Goal: Task Accomplishment & Management: Complete application form

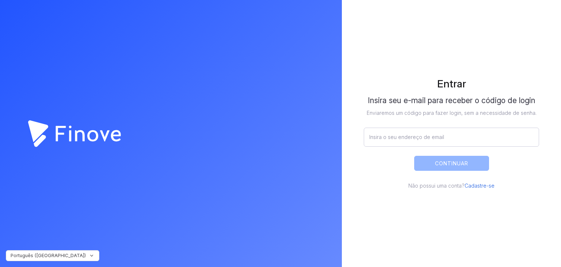
click at [478, 186] on link "Cadastre-se" at bounding box center [480, 185] width 30 height 6
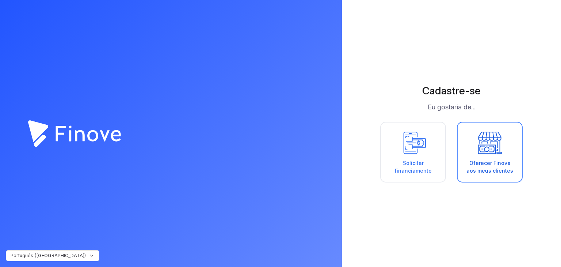
click at [497, 174] on div "Oferecer Finove aos meus clientes" at bounding box center [490, 166] width 50 height 15
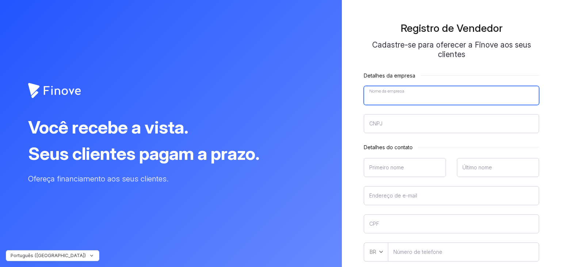
click at [407, 97] on input"] "Nome da empresa" at bounding box center [451, 95] width 175 height 19
click at [409, 98] on input"] "Nome da empresa" at bounding box center [451, 95] width 175 height 19
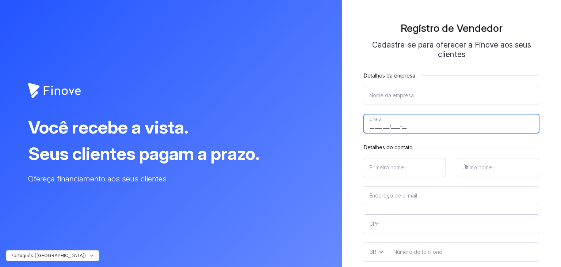
click at [410, 128] on input"] "__.___.___/____-__" at bounding box center [451, 123] width 175 height 19
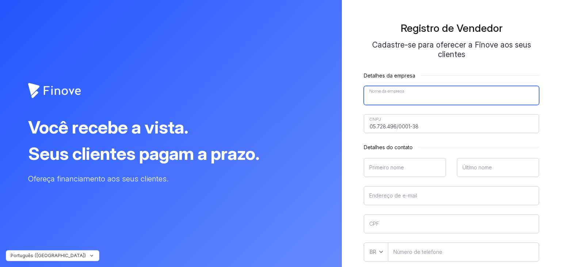
click at [379, 95] on input"] "Nome da empresa" at bounding box center [451, 95] width 175 height 19
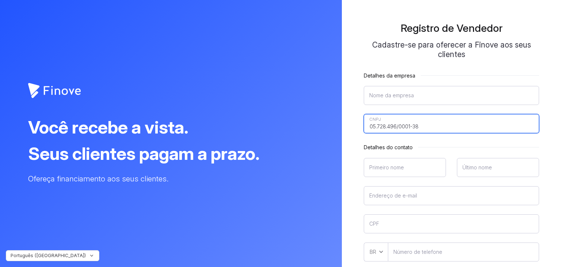
drag, startPoint x: 422, startPoint y: 125, endPoint x: 408, endPoint y: 126, distance: 13.9
click at [408, 126] on input"] "05.728.496/0001-38" at bounding box center [451, 123] width 175 height 19
type input"] "05.728.496/0002-19"
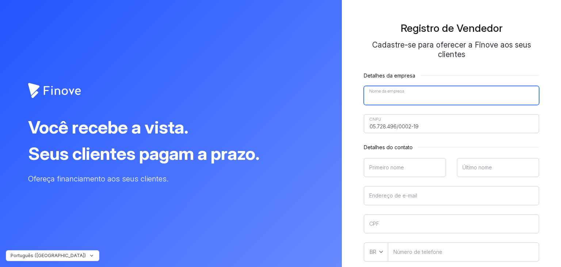
click at [401, 99] on input"] "Nome da empresa" at bounding box center [451, 95] width 175 height 19
paste input"] "SAFESOFT INDUSTRIA E COMÉRCIO DE EQUIPAMENTOS"
paste input"] "ELETRÔNICOS LTDA"
type input"] "SAFESOFT INDUSTRIA E COMÉRCIO DE EQUIPAMENTOS ELETRÔNICOS LTDA"
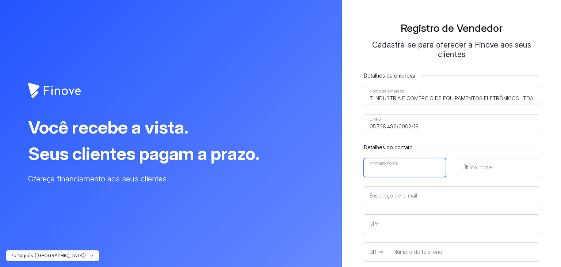
scroll to position [0, 0]
click at [385, 168] on input"] "Primeiro nome" at bounding box center [405, 167] width 82 height 19
type input"] "[PERSON_NAME]"
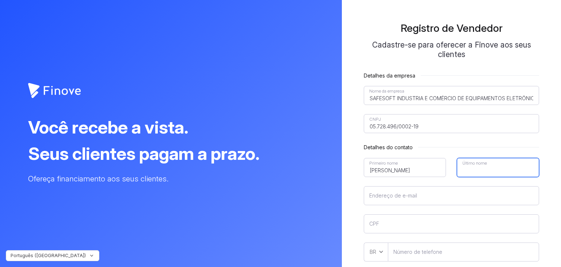
click at [463, 169] on input"] "Último nome" at bounding box center [498, 167] width 82 height 19
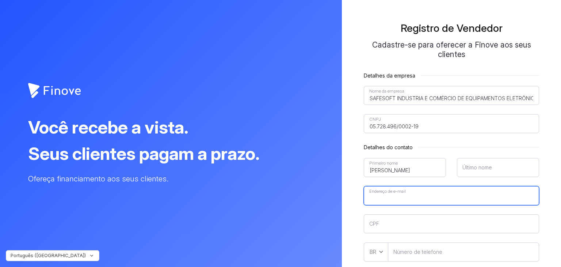
click at [405, 194] on form "Detalhes da empresa SAFESOFT INDUSTRIA E COMÉRCIO DE EQUIPAMENTOS ELETRÔNICOS L…" at bounding box center [451, 204] width 175 height 265
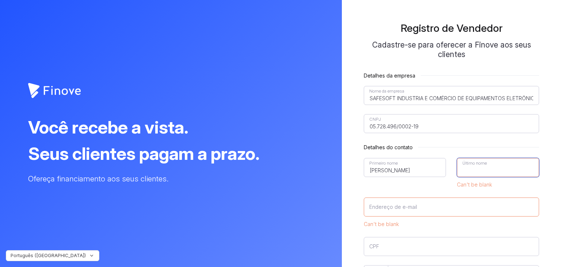
click at [466, 169] on input"] "Último nome" at bounding box center [498, 167] width 82 height 19
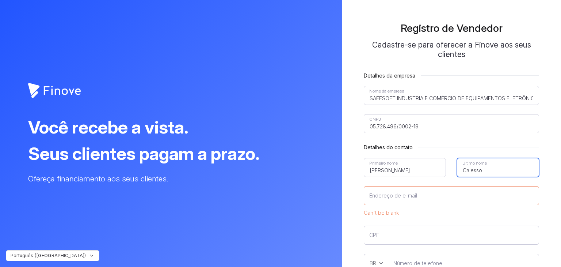
type input"] "Calesso"
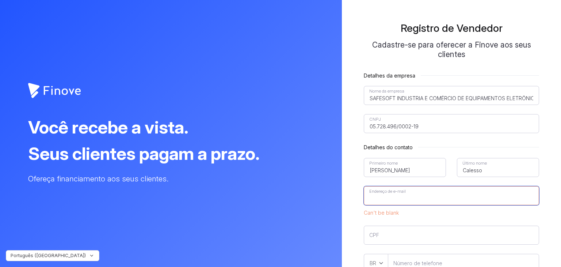
click at [398, 192] on input"] "Endereço de e-mail" at bounding box center [451, 195] width 175 height 19
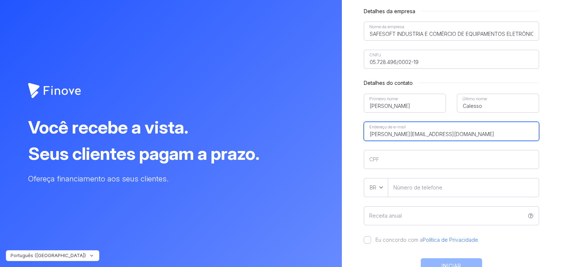
scroll to position [73, 0]
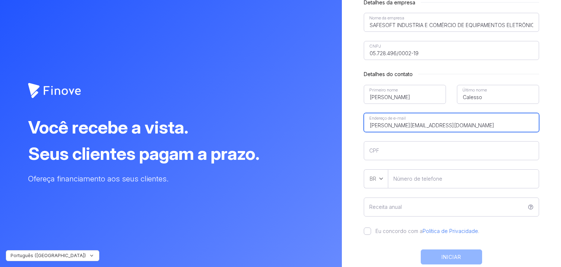
type input"] "[PERSON_NAME][EMAIL_ADDRESS][DOMAIN_NAME]"
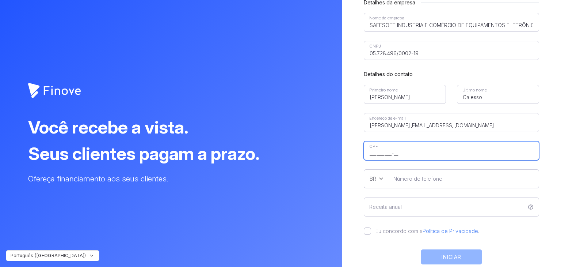
click at [410, 152] on input"] "___.___.___-__" at bounding box center [451, 150] width 175 height 19
type input"] "031.108.709-40"
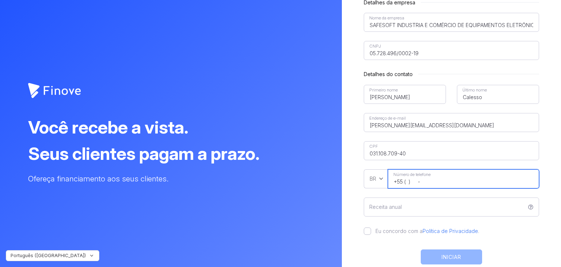
click at [405, 175] on input"] "+55 ( ) -" at bounding box center [463, 178] width 151 height 19
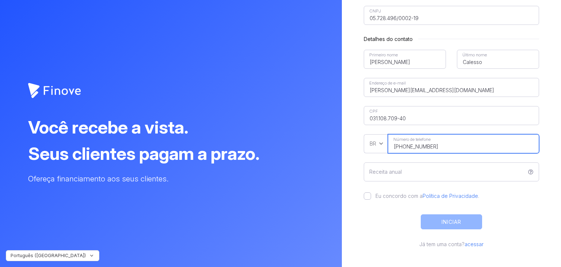
scroll to position [110, 0]
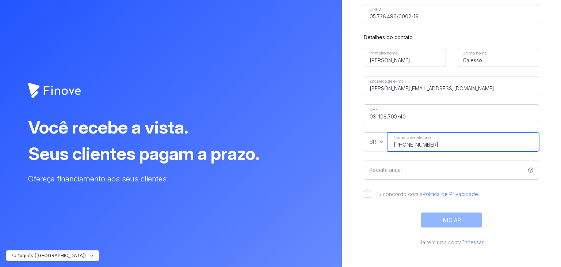
type input"] "[PHONE_NUMBER]"
click at [371, 194] on label "Eu concordo com a Política de Privacidade ." at bounding box center [425, 193] width 108 height 7
click at [368, 194] on input "Eu concordo com a Política de Privacidade ." at bounding box center [367, 193] width 7 height 7
checkbox input "true"
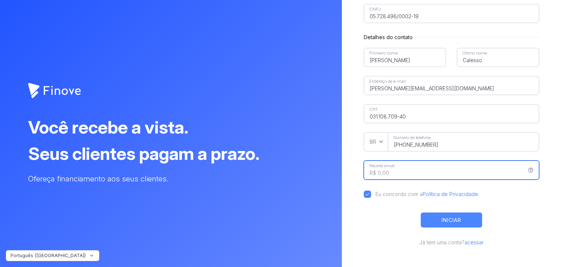
click at [478, 174] on input "Receita anual" at bounding box center [451, 169] width 175 height 19
paste input "R$ 35.104.264,97"
type input "R$ 35.104.264,97"
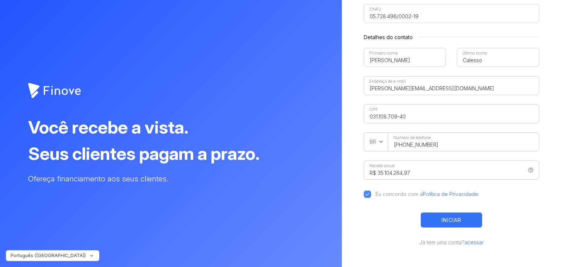
click at [461, 222] on button "INICIAR" at bounding box center [451, 219] width 61 height 15
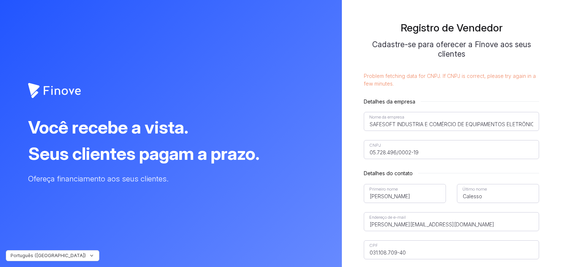
scroll to position [0, 0]
click at [380, 78] on div "Problem fetching data for CNPJ. If CNPJ is correct, please try again in a few m…" at bounding box center [451, 79] width 175 height 15
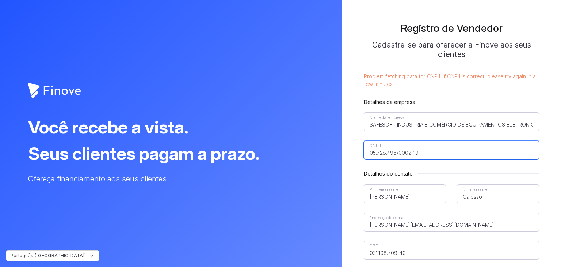
drag, startPoint x: 422, startPoint y: 152, endPoint x: 355, endPoint y: 152, distance: 67.6
click at [355, 152] on div "Registro de Vendedor Cadastre-se para oferecer a Finove aos seus clientes Probl…" at bounding box center [451, 202] width 197 height 382
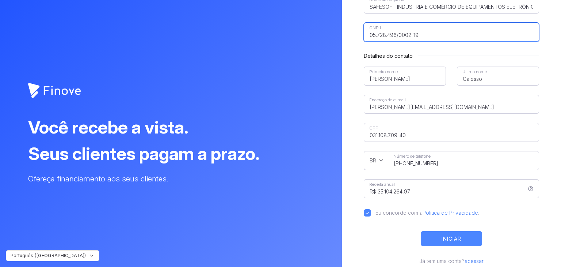
scroll to position [136, 0]
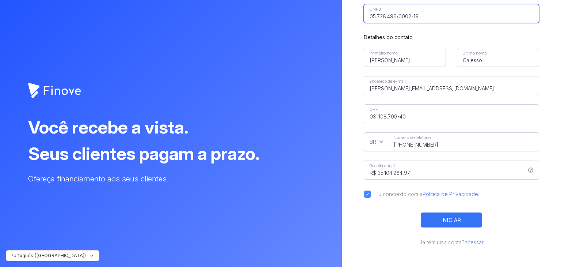
type input"] "05.728.496/0002-19"
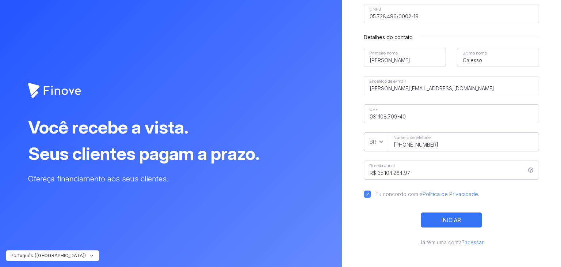
click at [449, 217] on button "INICIAR" at bounding box center [451, 219] width 61 height 15
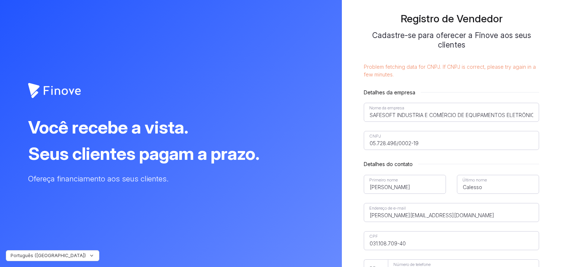
scroll to position [0, 0]
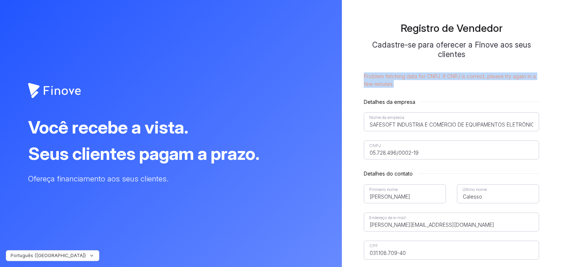
drag, startPoint x: 394, startPoint y: 84, endPoint x: 363, endPoint y: 76, distance: 32.1
click at [363, 76] on div "Registro de Vendedor Cadastre-se para oferecer a Finove aos seus clientes Probl…" at bounding box center [451, 202] width 197 height 382
copy div "Problem fetching data for CNPJ. If CNPJ is correct, please try again in a few m…"
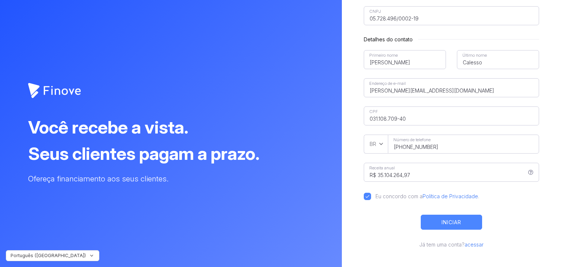
scroll to position [136, 0]
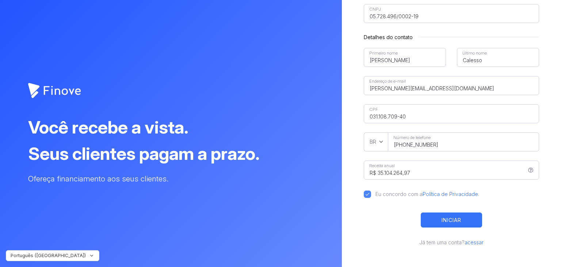
click at [449, 219] on button "INICIAR" at bounding box center [451, 219] width 61 height 15
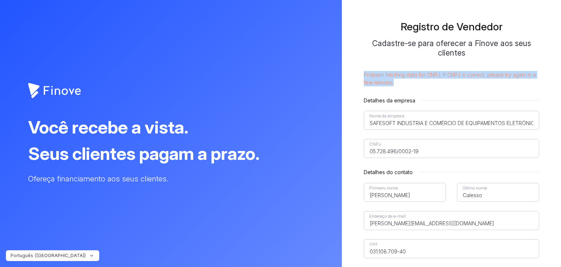
scroll to position [0, 0]
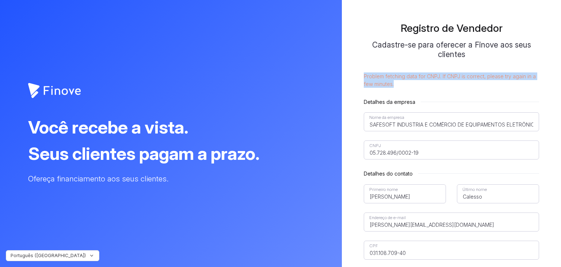
click at [409, 75] on div "Problem fetching data for CNPJ. If CNPJ is correct, please try again in a few m…" at bounding box center [451, 79] width 175 height 15
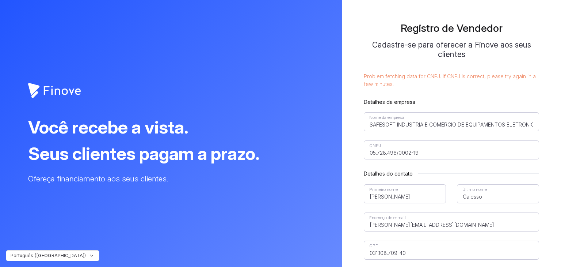
click at [65, 90] on icon "Finove_Logo_Solid Created with Sketch." at bounding box center [54, 91] width 53 height 16
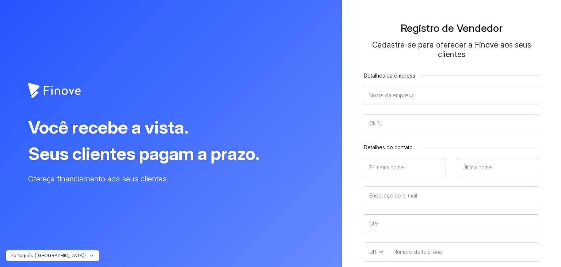
click at [379, 94] on input"] "Nome da empresa" at bounding box center [451, 95] width 175 height 19
type input"] "SAFESOFT INDUSTRIA E COMÉRCIO DE EQUIPAMENTOS ELETRÔNICOS LTDA"
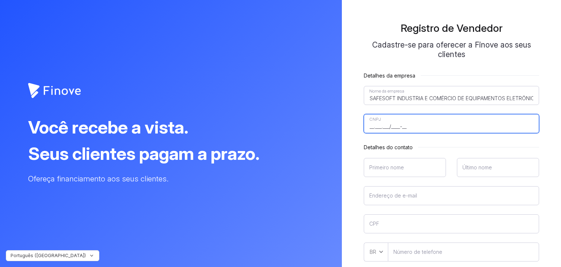
click at [389, 125] on input"] "__.___.___/____-__" at bounding box center [451, 123] width 175 height 19
type input"] "05.728.496/0002-19"
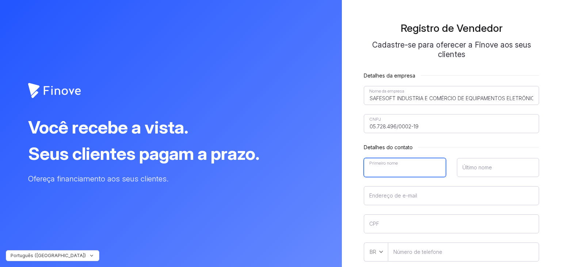
click at [399, 166] on input"] "Primeiro nome" at bounding box center [405, 167] width 82 height 19
type input"] "[PERSON_NAME]"
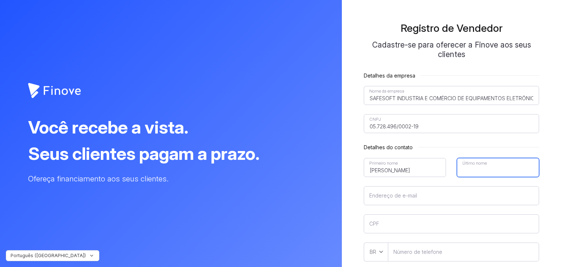
click at [482, 166] on input"] "Último nome" at bounding box center [498, 167] width 82 height 19
type input"] "Calesso"
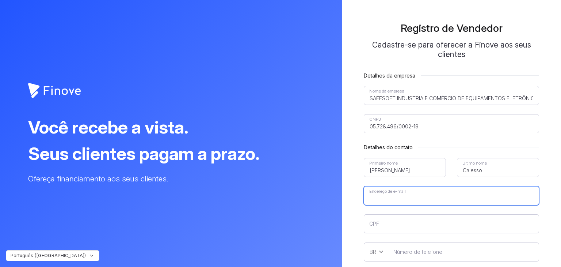
click at [443, 196] on input"] "Endereço de e-mail" at bounding box center [451, 195] width 175 height 19
type input"] "[PERSON_NAME][EMAIL_ADDRESS][DOMAIN_NAME]"
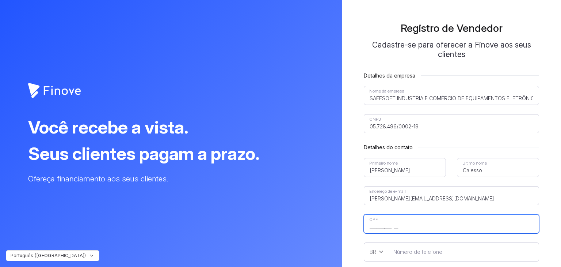
click at [403, 228] on input"] "___.___.___-__" at bounding box center [451, 223] width 175 height 19
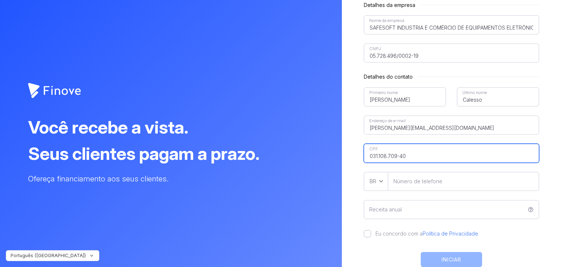
scroll to position [73, 0]
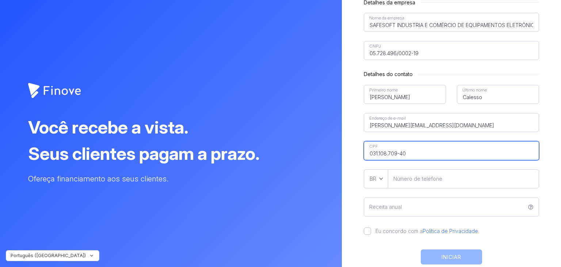
type input"] "031.108.709-40"
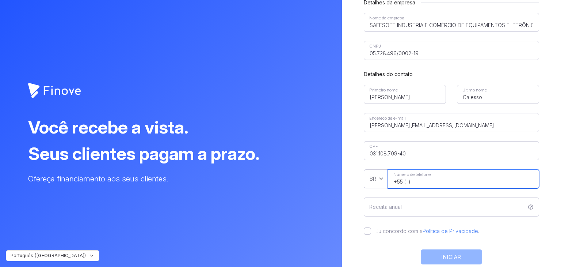
click at [424, 178] on input"] "+55 ( ) -" at bounding box center [463, 178] width 151 height 19
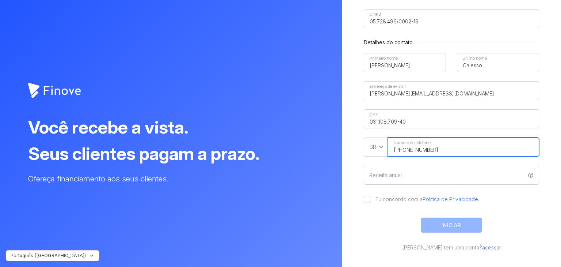
scroll to position [110, 0]
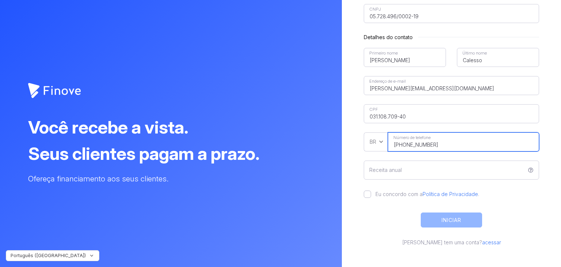
type input"] "[PHONE_NUMBER]"
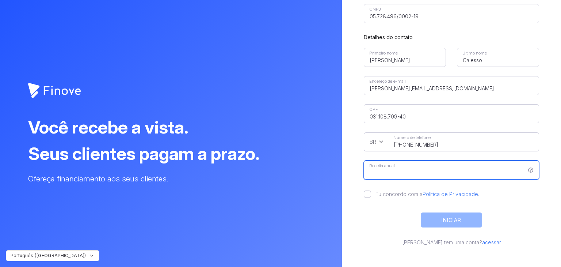
click at [402, 169] on input "Receita anual" at bounding box center [451, 169] width 175 height 19
type input "R$ 35.104.264,97"
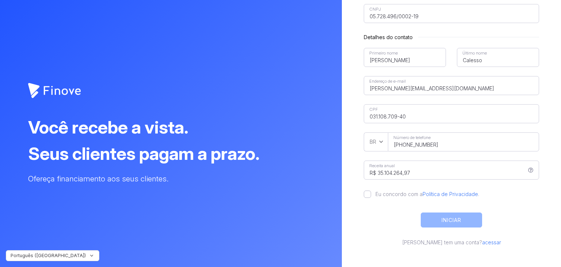
click at [371, 194] on label "Eu concordo com a Política de Privacidade ." at bounding box center [425, 193] width 108 height 7
click at [367, 194] on input "Eu concordo com a Política de Privacidade ." at bounding box center [367, 193] width 7 height 7
checkbox input "true"
click at [446, 195] on link "Política de Privacidade" at bounding box center [451, 194] width 56 height 6
click at [448, 220] on button "INICIAR" at bounding box center [451, 219] width 61 height 15
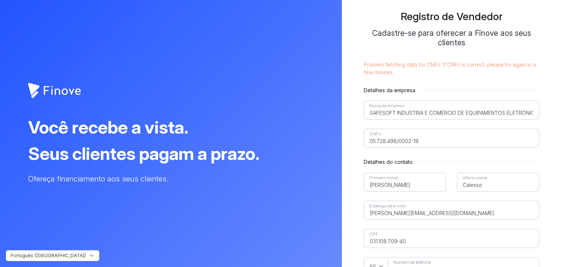
scroll to position [0, 0]
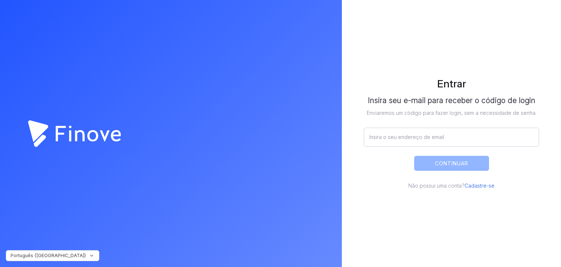
click at [480, 187] on link "Cadastre-se" at bounding box center [480, 185] width 30 height 6
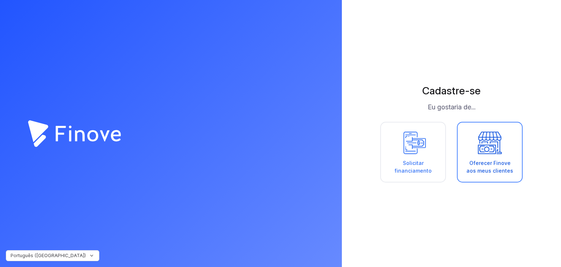
click at [478, 161] on div "Oferecer Finove aos meus clientes" at bounding box center [490, 166] width 50 height 15
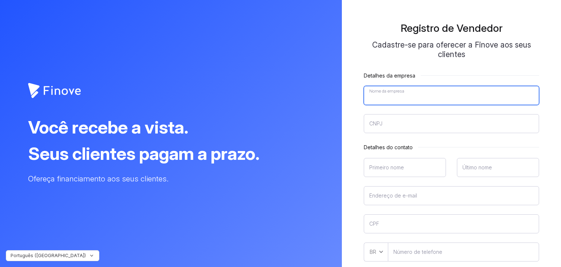
click at [384, 97] on input"] "Nome da empresa" at bounding box center [451, 95] width 175 height 19
type input"] "SAFESOFT INDUSTRIA E COMÉRCIO DE EQUIPAMENTOS ELETRÔNICOS LTDA"
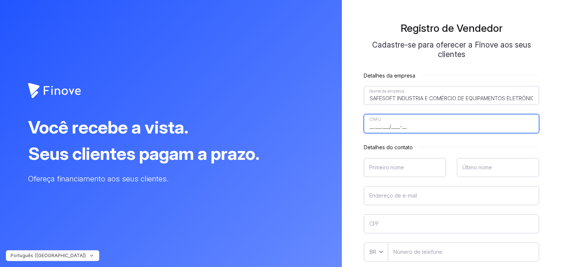
click at [397, 122] on input"] "__.___.___/____-__" at bounding box center [451, 123] width 175 height 19
type input"] "05.728.496/0002-19"
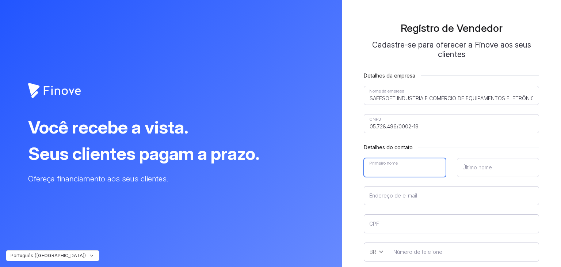
click at [392, 162] on input"] "Primeiro nome" at bounding box center [405, 167] width 82 height 19
type input"] "[PERSON_NAME]"
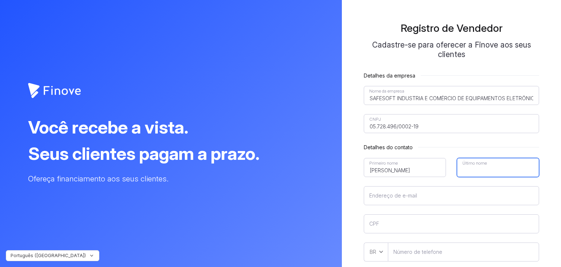
click at [475, 167] on input"] "Último nome" at bounding box center [498, 167] width 82 height 19
type input"] "Calesso"
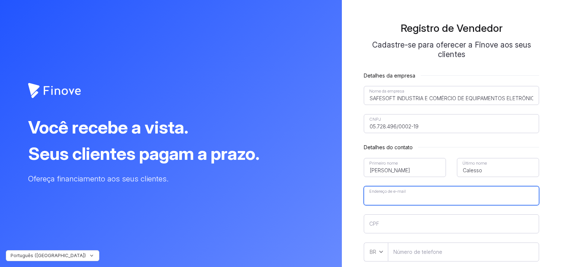
click at [437, 201] on input"] "Endereço de e-mail" at bounding box center [451, 195] width 175 height 19
type input"] "[PERSON_NAME][EMAIL_ADDRESS][DOMAIN_NAME]"
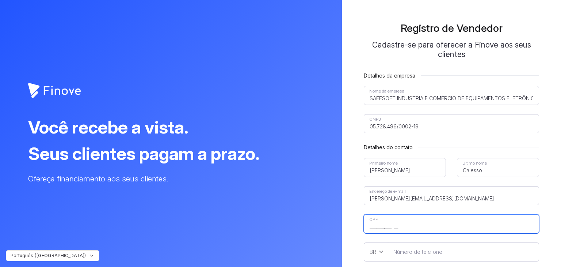
click at [403, 226] on input"] "___.___.___-__" at bounding box center [451, 223] width 175 height 19
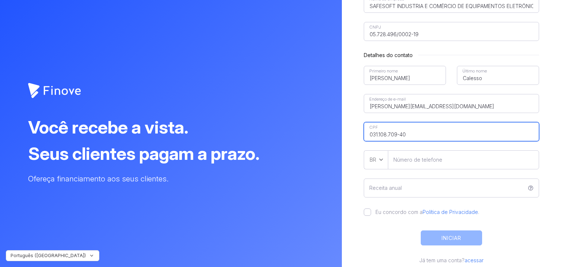
scroll to position [110, 0]
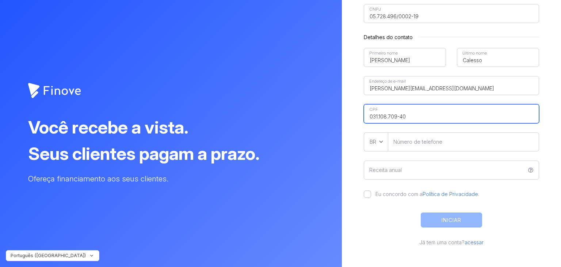
type input"] "031.108.709-40"
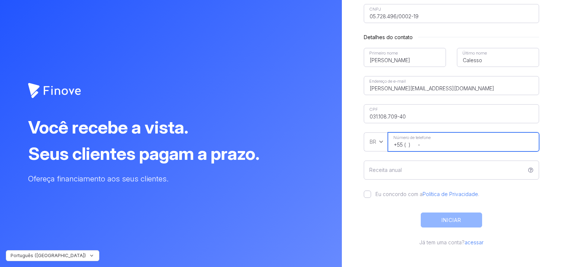
click at [404, 144] on input"] "+55 ( ) -" at bounding box center [463, 141] width 151 height 19
click at [407, 143] on input"] "+55 ( ) -" at bounding box center [463, 141] width 151 height 19
type input"] "[PHONE_NUMBER]"
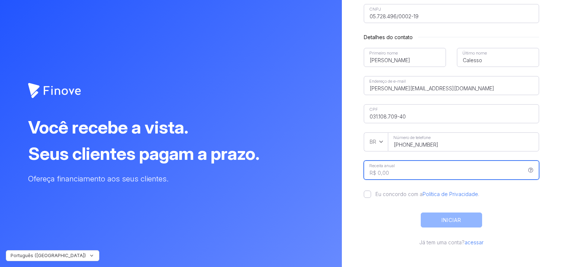
click at [408, 172] on input "Receita anual" at bounding box center [451, 169] width 175 height 19
type input "R$ 35.104.264,97"
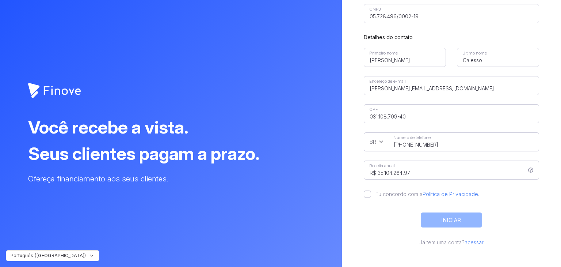
click at [371, 193] on label "Eu concordo com a Política de Privacidade ." at bounding box center [425, 193] width 108 height 7
click at [369, 193] on input "Eu concordo com a Política de Privacidade ." at bounding box center [367, 193] width 7 height 7
checkbox input "true"
click at [480, 219] on button "INICIAR" at bounding box center [451, 219] width 61 height 15
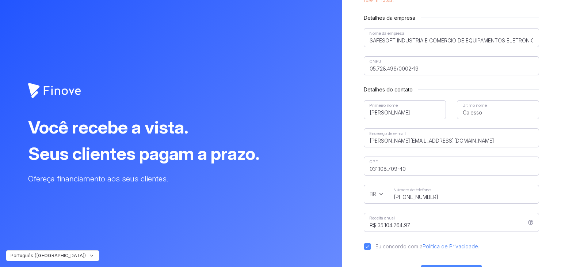
scroll to position [0, 0]
